Goal: Transaction & Acquisition: Purchase product/service

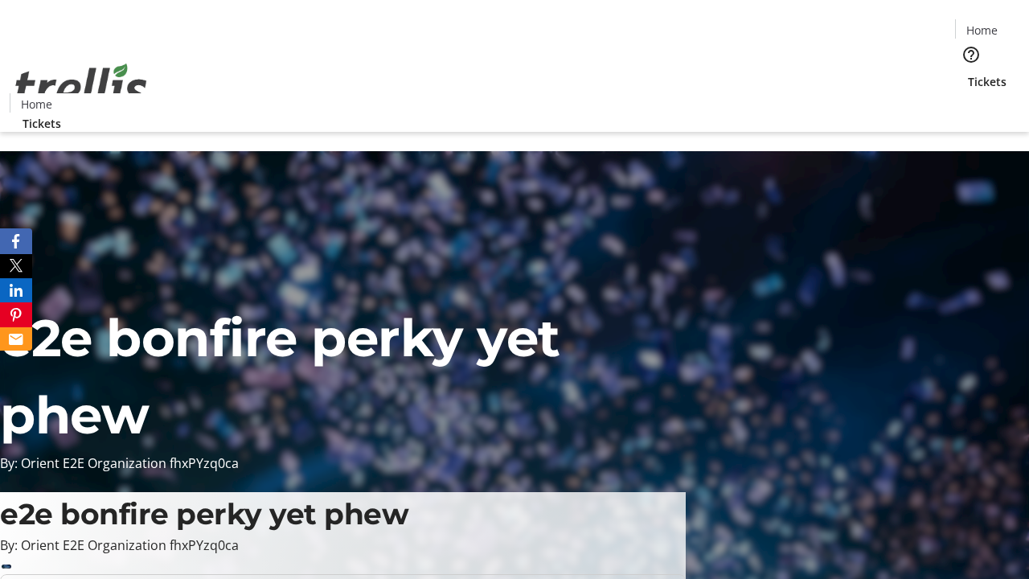
click at [968, 73] on span "Tickets" at bounding box center [987, 81] width 39 height 17
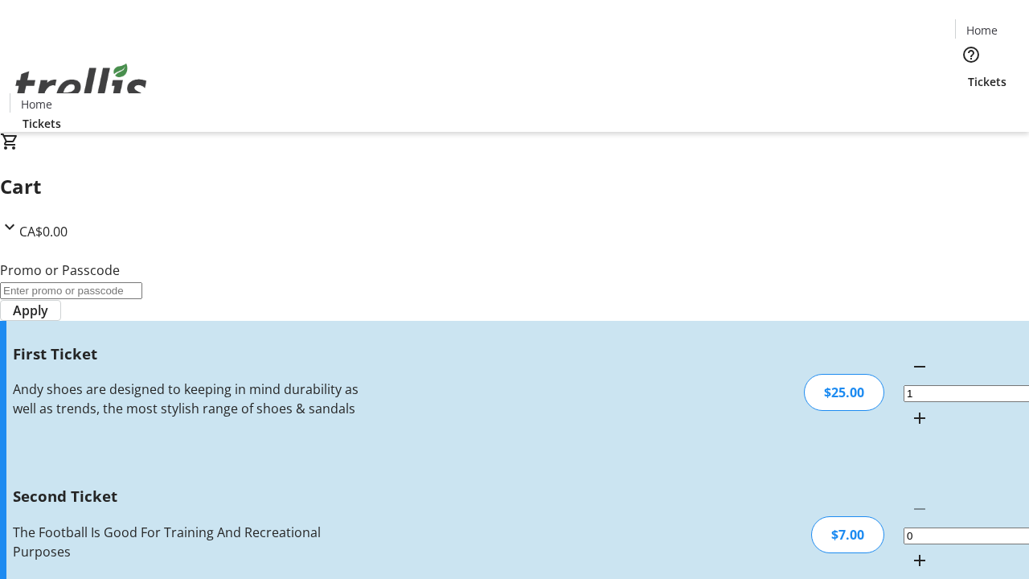
click at [910, 551] on mat-icon "Increment by one" at bounding box center [919, 560] width 19 height 19
type input "2"
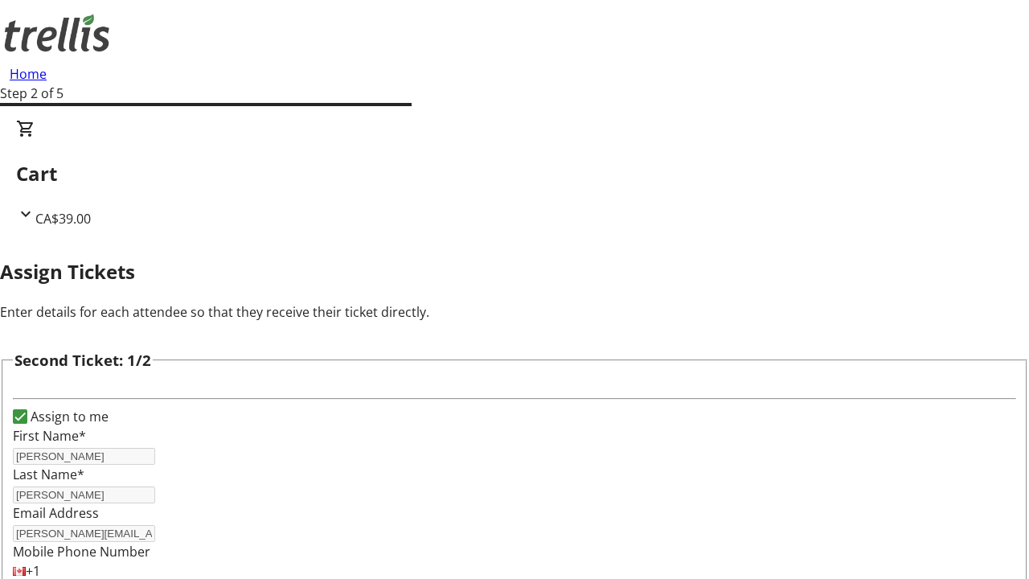
scroll to position [263, 0]
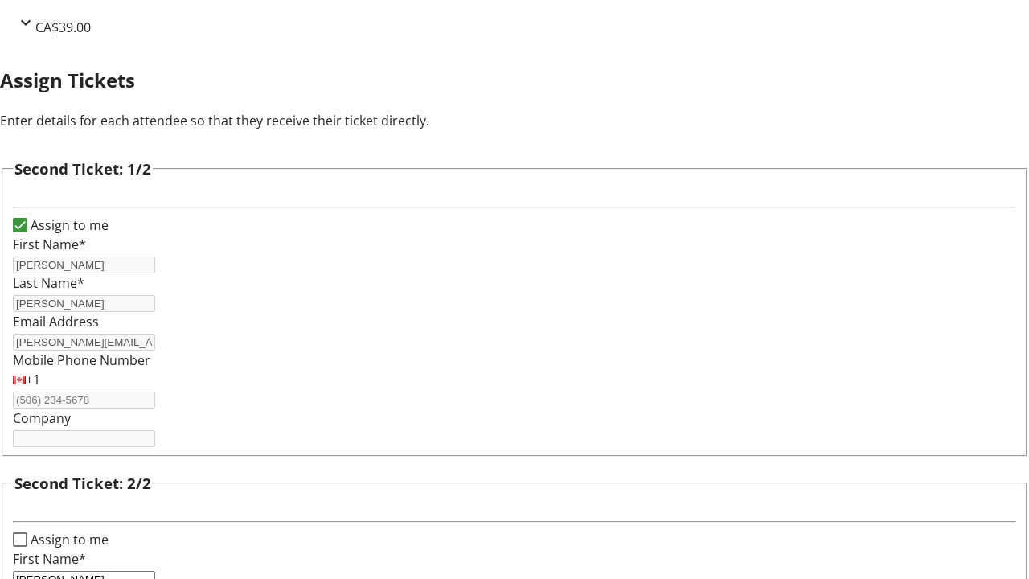
type input "[PERSON_NAME]"
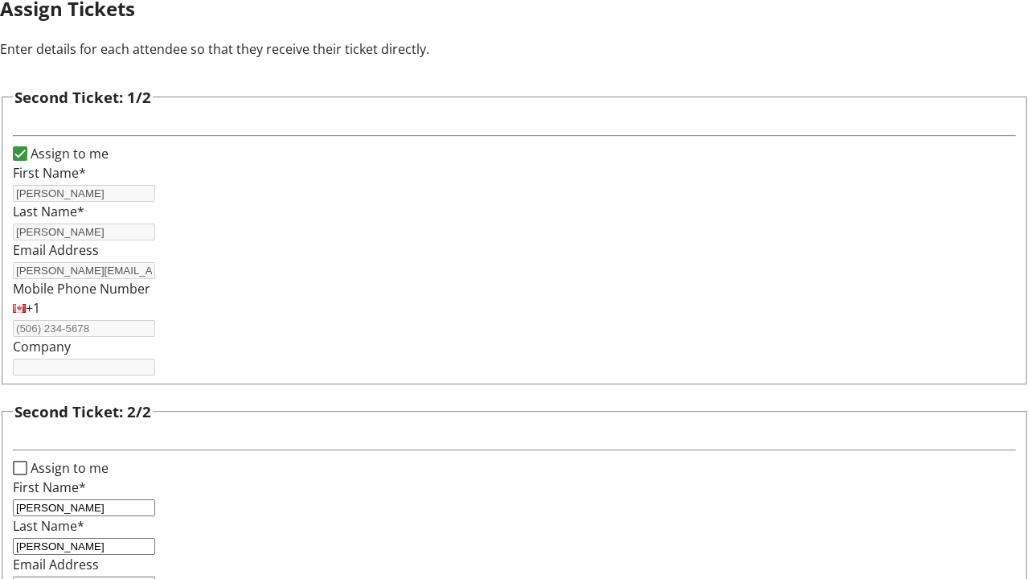
type input "[PERSON_NAME][EMAIL_ADDRESS][DOMAIN_NAME]"
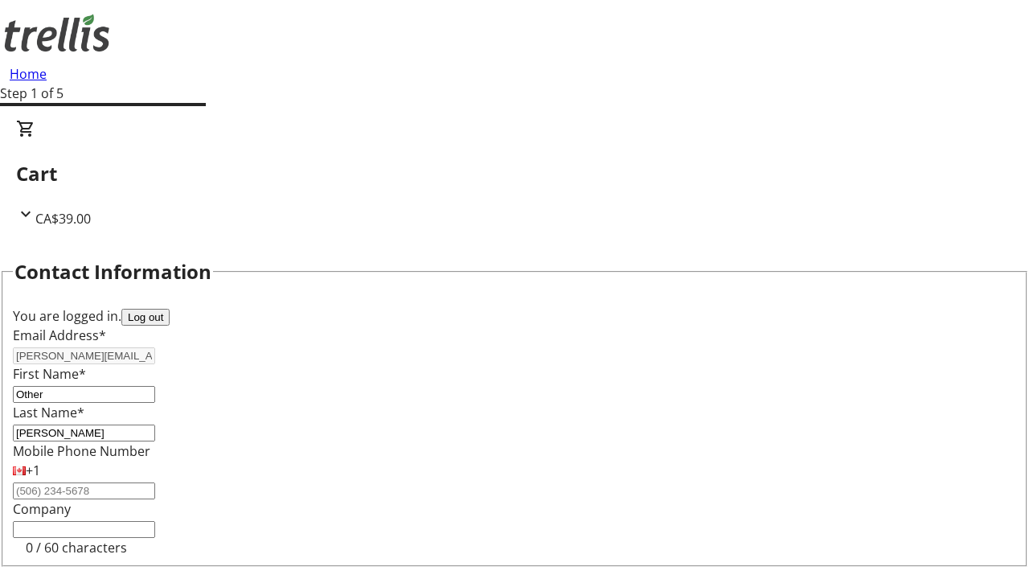
type input "Other"
type input "Name"
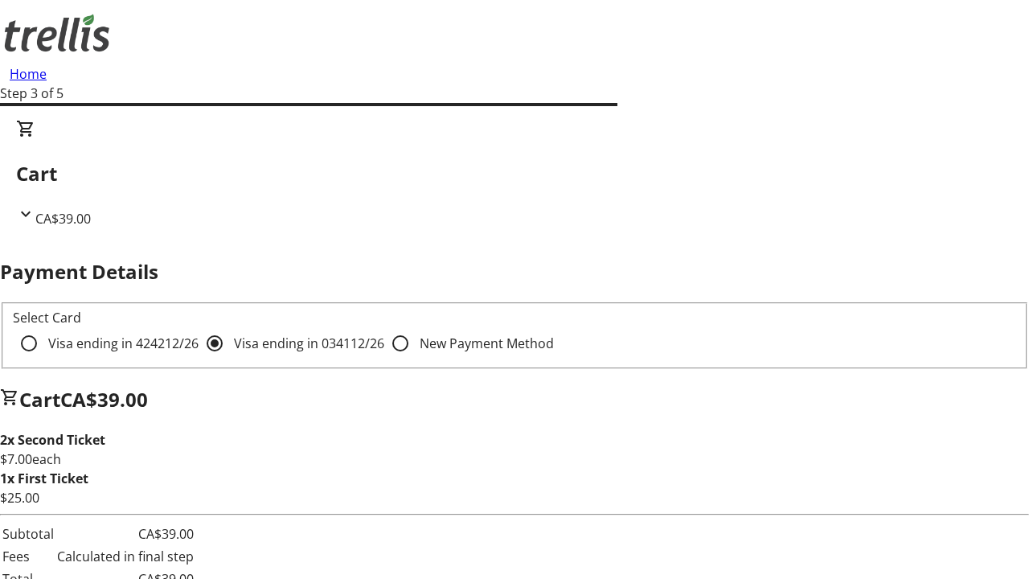
click at [45, 327] on input "Visa ending in 4242 12/26" at bounding box center [29, 343] width 32 height 32
radio input "true"
